Goal: Task Accomplishment & Management: Use online tool/utility

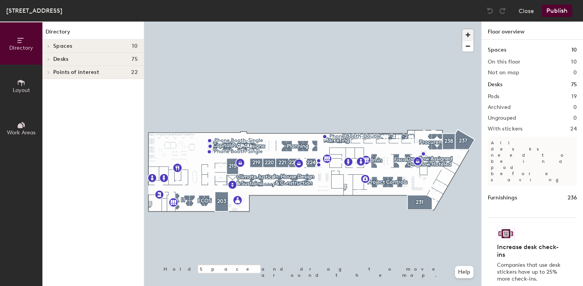
click at [466, 33] on span "button" at bounding box center [467, 34] width 11 height 11
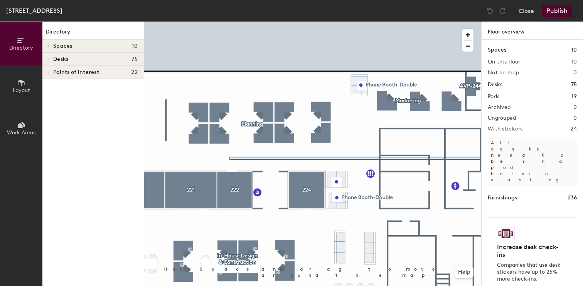
click at [509, 160] on div "Directory Layout Work Areas Directory Spaces 10 203 215 219 220 221 222 224 231…" at bounding box center [291, 154] width 583 height 265
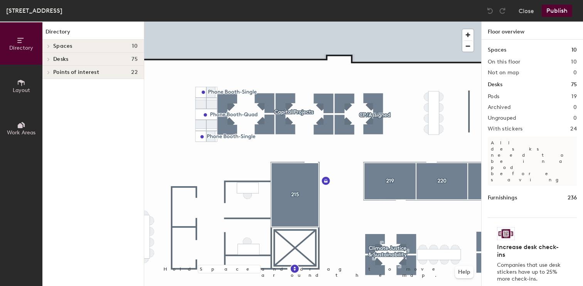
click at [274, 22] on div at bounding box center [312, 22] width 337 height 0
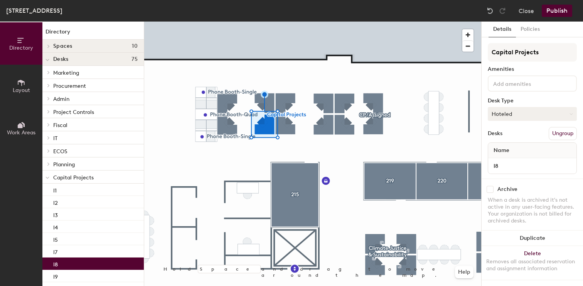
click at [546, 115] on button "Hoteled" at bounding box center [532, 114] width 89 height 14
click at [530, 140] on div "Assigned" at bounding box center [526, 138] width 77 height 12
click at [565, 11] on button "Publish" at bounding box center [556, 11] width 30 height 12
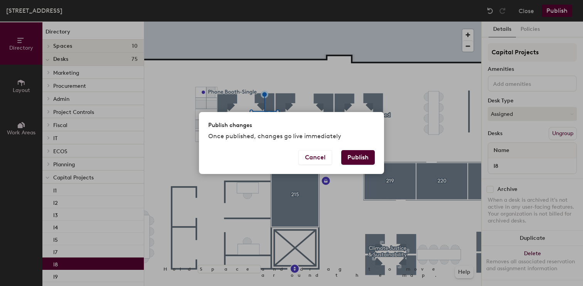
click at [365, 158] on button "Publish" at bounding box center [358, 157] width 34 height 15
